Goal: Transaction & Acquisition: Obtain resource

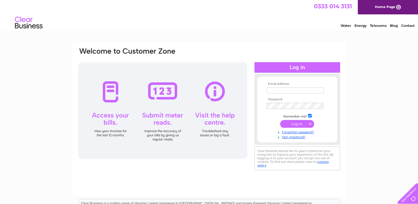
type input "stephenstokes789@btinternet.com"
click at [298, 124] on input "submit" at bounding box center [297, 124] width 34 height 8
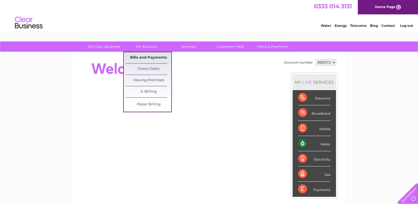
click at [145, 58] on link "Bills and Payments" at bounding box center [149, 57] width 46 height 11
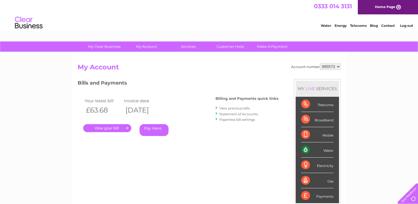
click at [116, 128] on link "." at bounding box center [107, 128] width 48 height 8
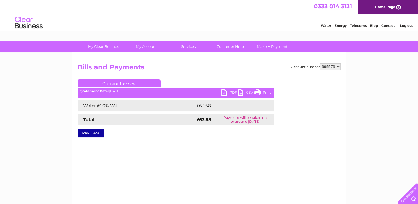
click at [231, 92] on link "PDF" at bounding box center [230, 93] width 17 height 8
